Goal: Task Accomplishment & Management: Check status

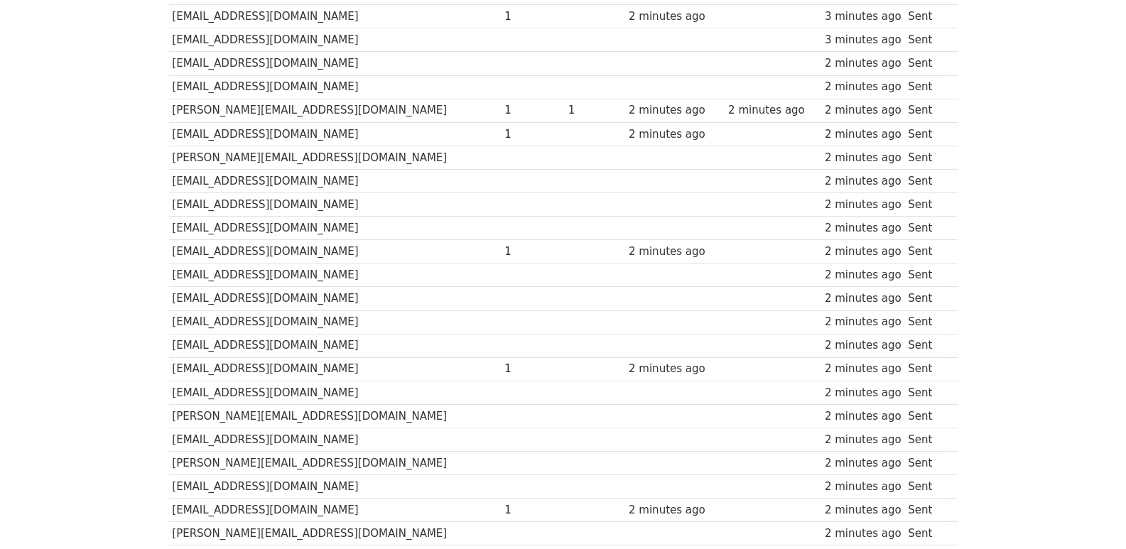
scroll to position [989, 0]
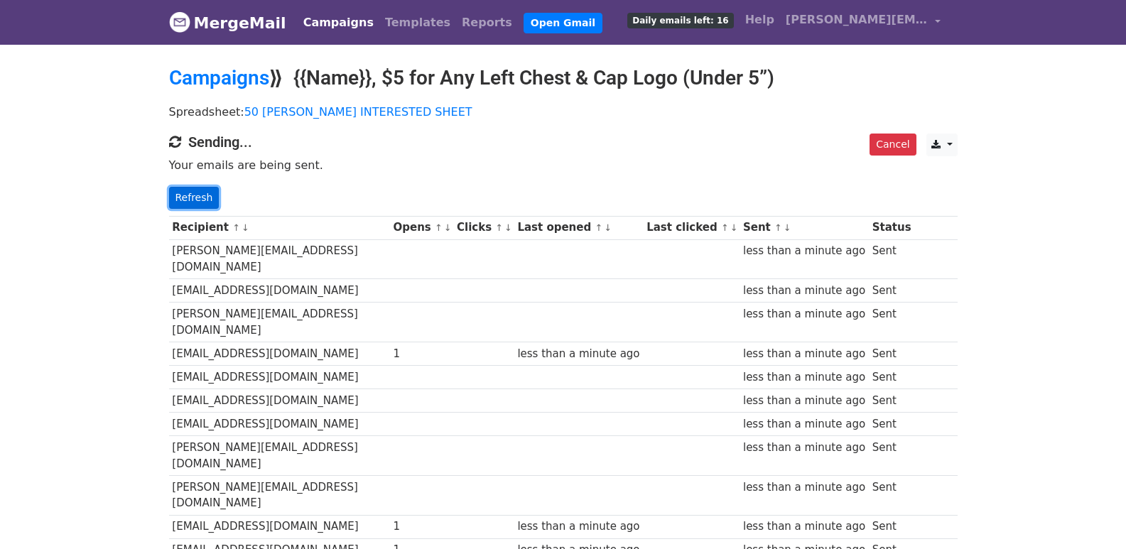
click at [195, 202] on link "Refresh" at bounding box center [194, 198] width 50 height 22
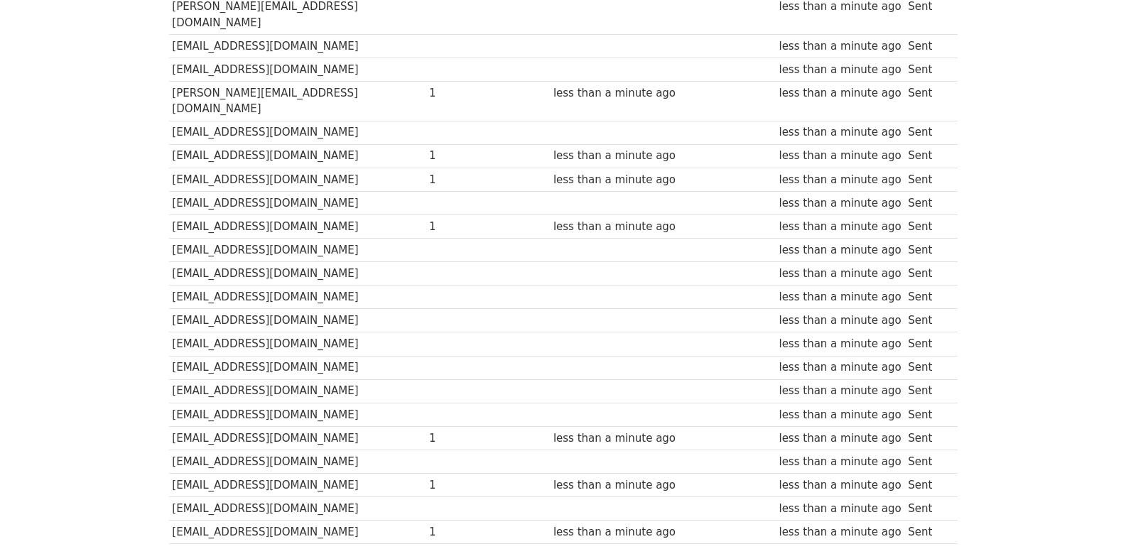
scroll to position [231, 0]
